Goal: Task Accomplishment & Management: Use online tool/utility

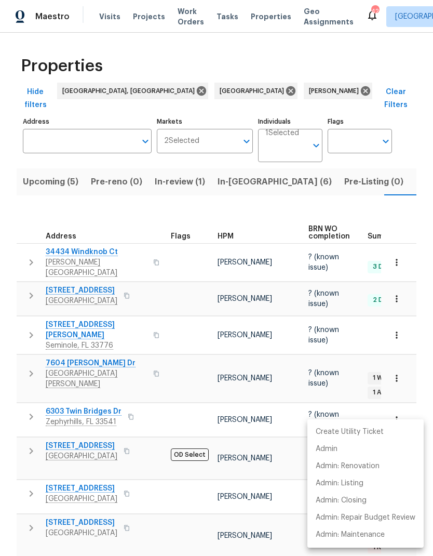
scroll to position [0, 22]
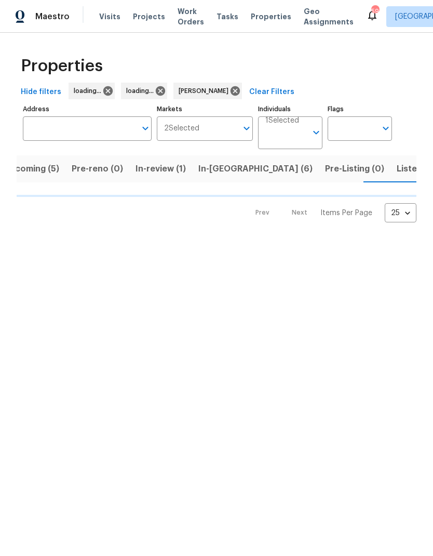
scroll to position [0, 21]
click at [41, 132] on input "Address" at bounding box center [79, 128] width 113 height 24
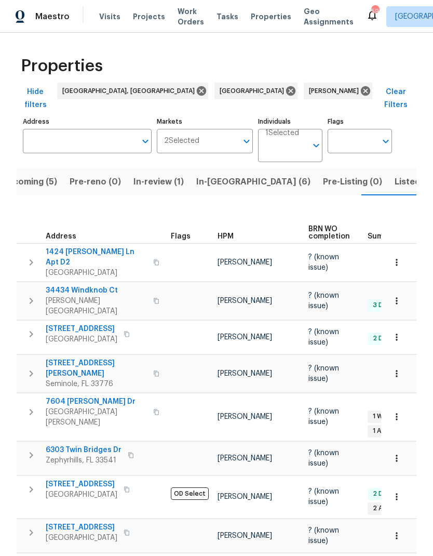
click at [58, 129] on input "Address" at bounding box center [79, 141] width 113 height 24
type input "5466"
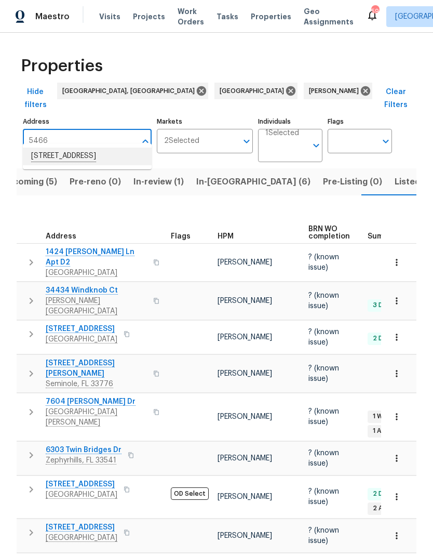
click at [55, 165] on li "5466 9th Ave N Saint Petersburg FL 33710" at bounding box center [87, 156] width 129 height 18
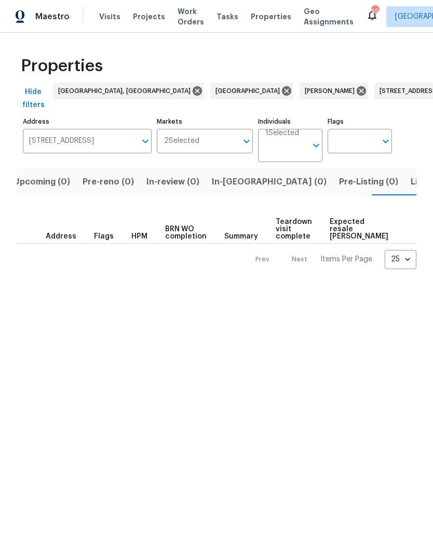
scroll to position [0, 17]
click at [403, 183] on span "Listed (1)" at bounding box center [421, 181] width 37 height 15
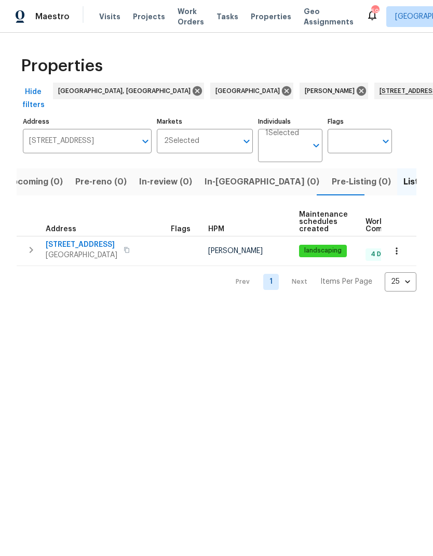
click at [61, 250] on span "Saint Petersburg, FL 33710" at bounding box center [82, 255] width 72 height 10
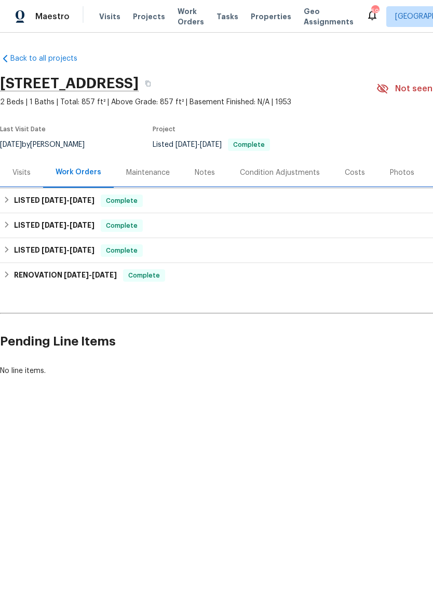
click at [29, 206] on h6 "LISTED 7/19/25 - 7/22/25" at bounding box center [54, 201] width 80 height 12
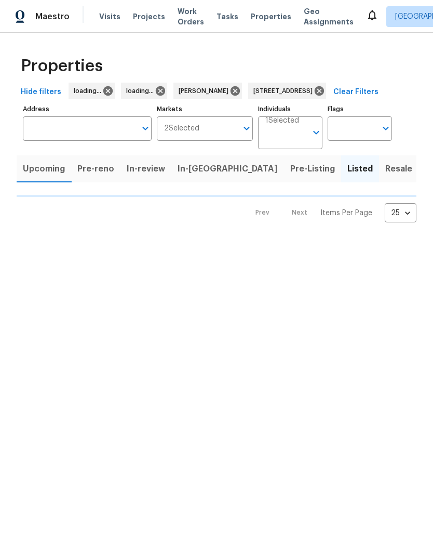
type input "[STREET_ADDRESS]"
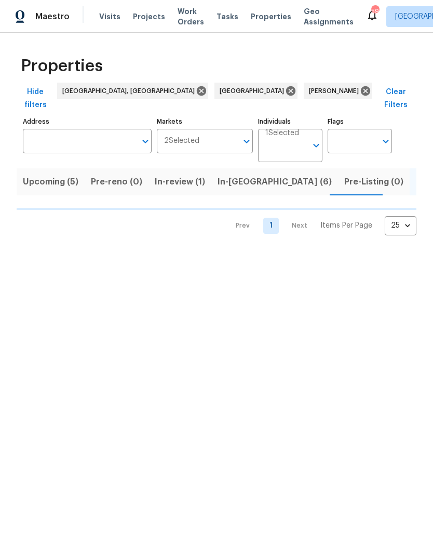
click at [43, 174] on span "Upcoming (5)" at bounding box center [51, 181] width 56 height 15
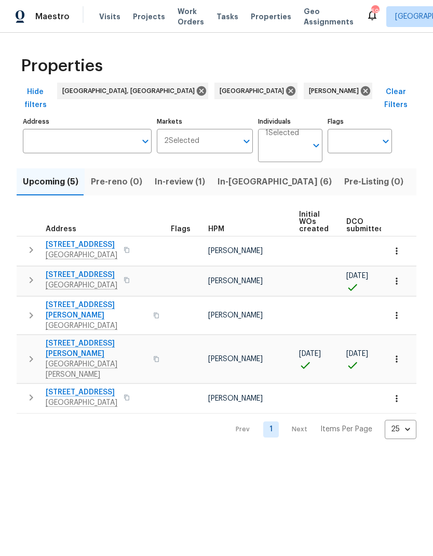
click at [120, 273] on button "button" at bounding box center [126, 280] width 12 height 15
click at [396, 277] on icon "button" at bounding box center [397, 280] width 2 height 7
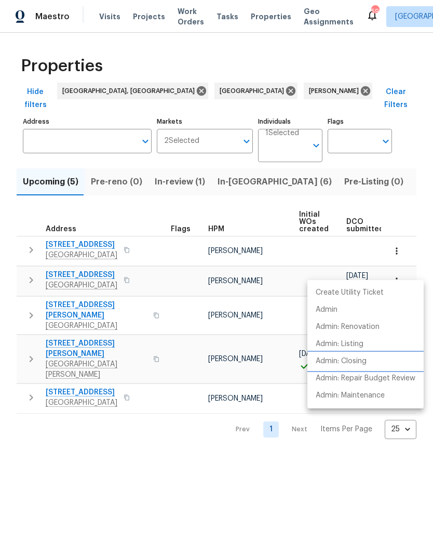
click at [364, 361] on p "Admin: Closing" at bounding box center [341, 361] width 51 height 11
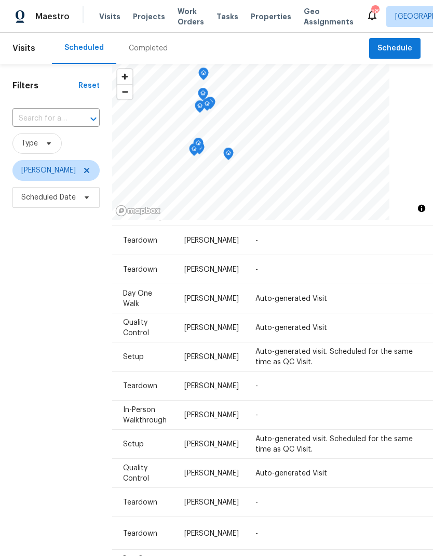
scroll to position [816, 84]
click at [0, 0] on icon at bounding box center [0, 0] width 0 height 0
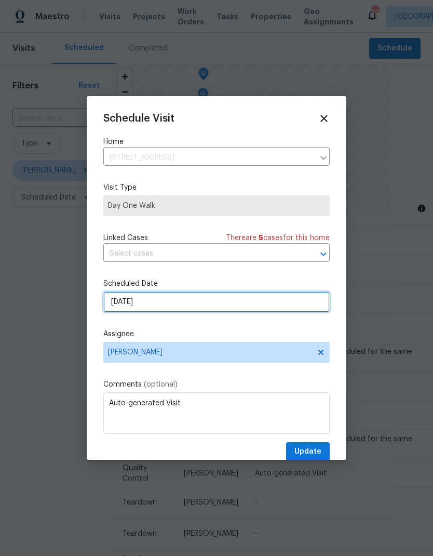
click at [114, 307] on input "[DATE]" at bounding box center [216, 301] width 226 height 21
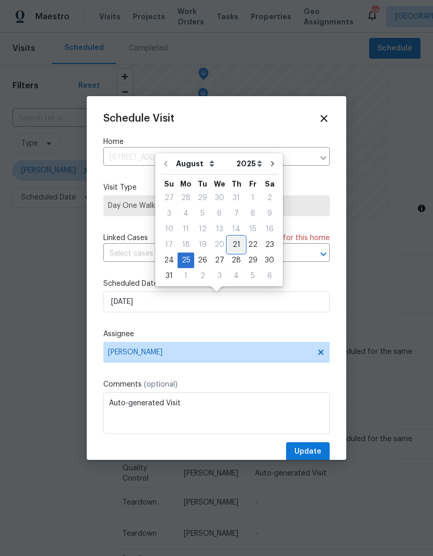
click at [237, 240] on div "21" at bounding box center [236, 244] width 17 height 15
type input "[DATE]"
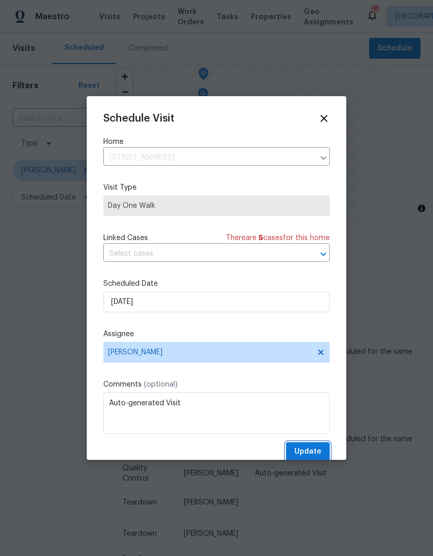
click at [311, 449] on span "Update" at bounding box center [307, 451] width 27 height 13
